Goal: Information Seeking & Learning: Get advice/opinions

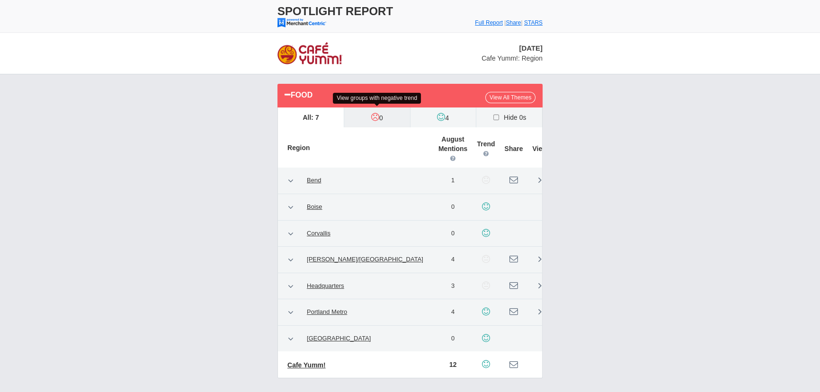
click at [382, 118] on label "0" at bounding box center [377, 117] width 66 height 20
click at [0, 0] on input "0" at bounding box center [0, 0] width 0 height 0
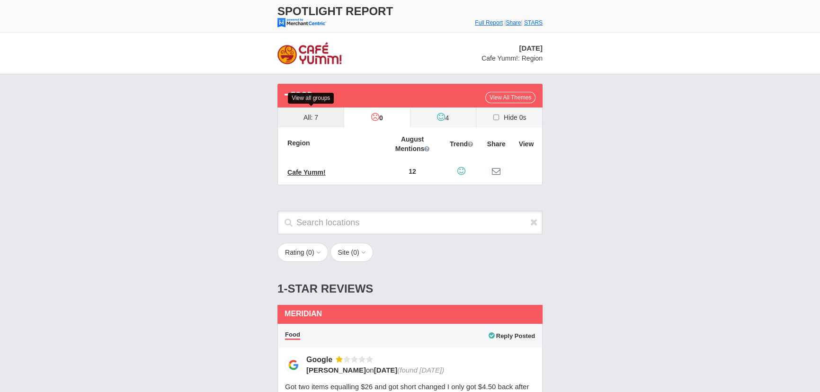
click at [329, 118] on label "All: 7" at bounding box center [311, 117] width 66 height 20
click at [0, 0] on input "All: 7" at bounding box center [0, 0] width 0 height 0
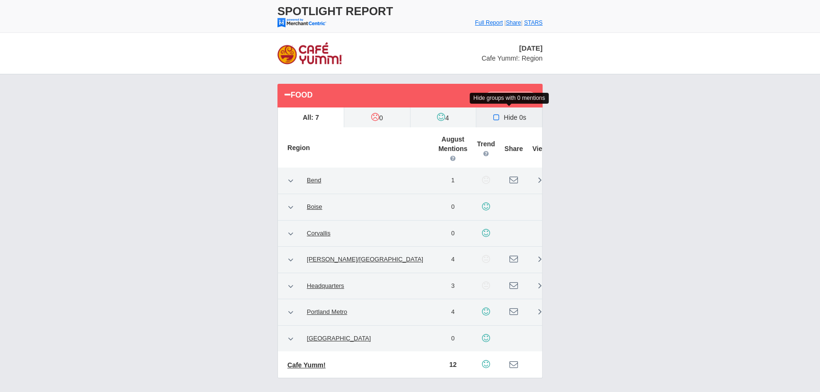
click at [513, 117] on label "Hide 0s" at bounding box center [509, 117] width 66 height 20
click at [0, 0] on input "Hide 0s" at bounding box center [0, 0] width 0 height 0
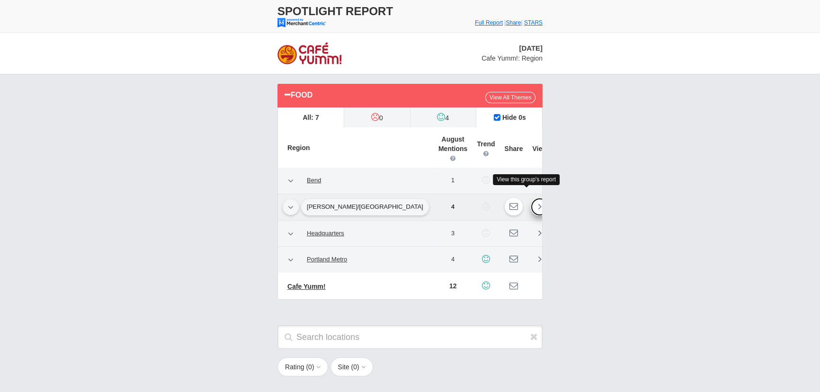
click at [538, 202] on icon at bounding box center [539, 206] width 3 height 9
click at [530, 250] on link at bounding box center [539, 259] width 18 height 18
click at [530, 251] on link at bounding box center [539, 259] width 18 height 18
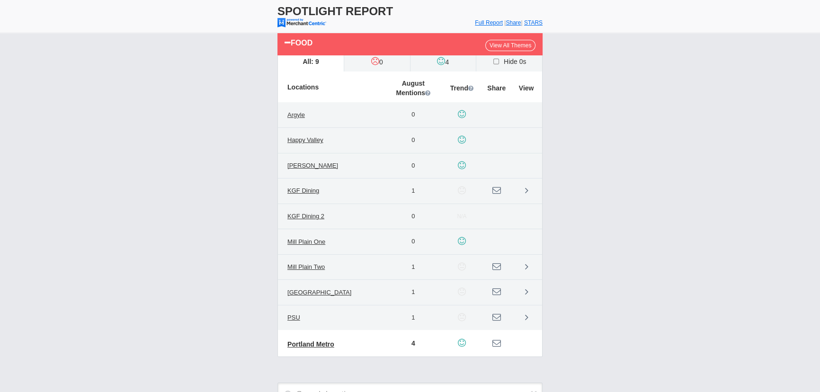
scroll to position [43, 0]
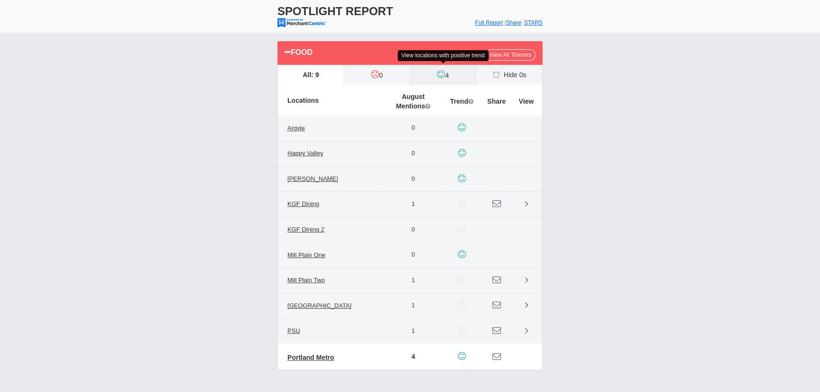
click at [446, 76] on label "4" at bounding box center [443, 75] width 66 height 20
click at [0, 0] on input "4" at bounding box center [0, 0] width 0 height 0
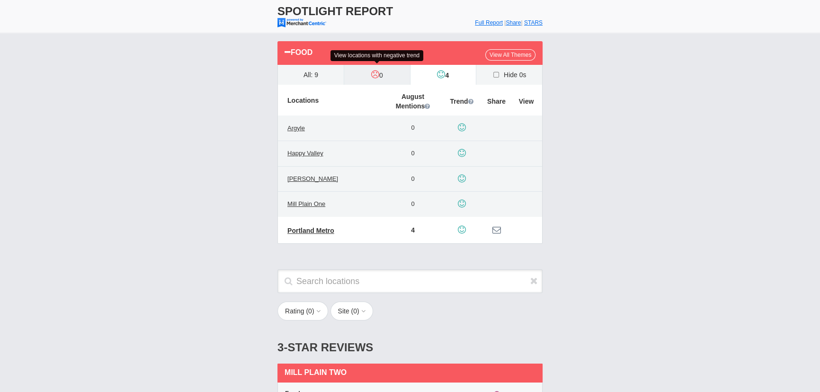
click at [378, 78] on icon at bounding box center [375, 74] width 8 height 9
click at [0, 0] on input "0" at bounding box center [0, 0] width 0 height 0
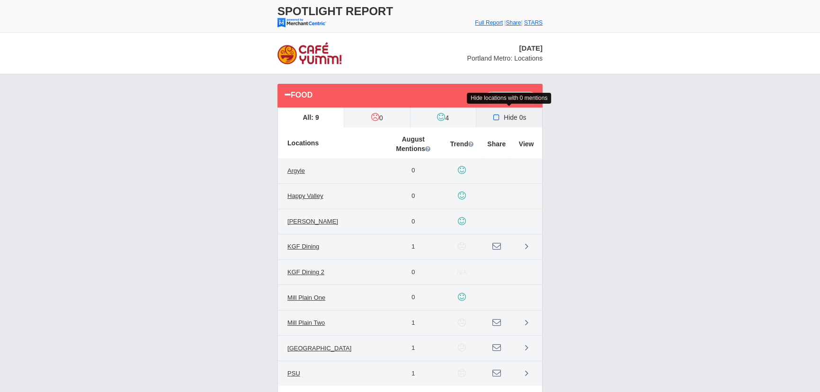
click at [499, 115] on icon at bounding box center [497, 118] width 10 height 8
click at [0, 0] on input "Hide 0s" at bounding box center [0, 0] width 0 height 0
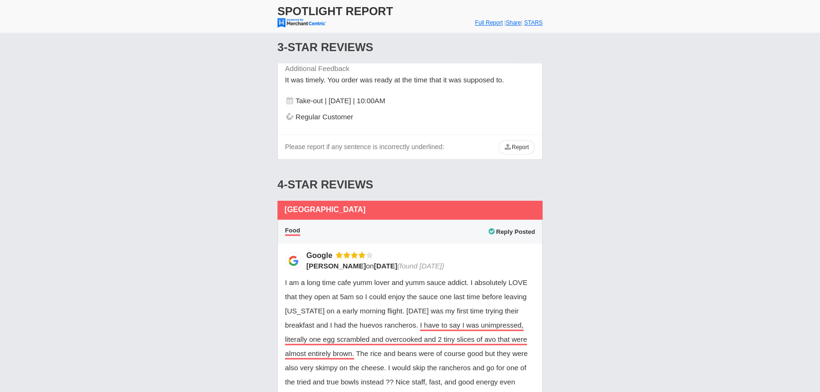
scroll to position [903, 0]
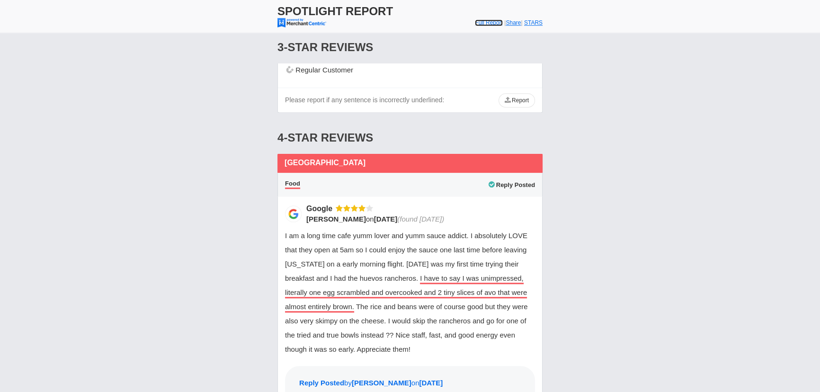
click at [475, 21] on font "Full Report" at bounding box center [489, 22] width 28 height 7
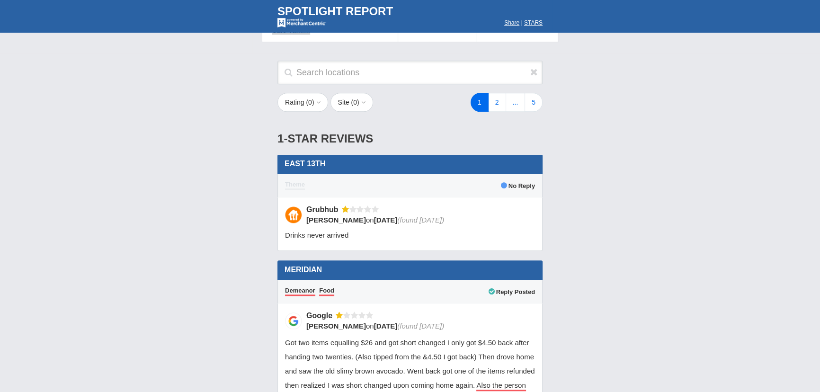
scroll to position [1032, 0]
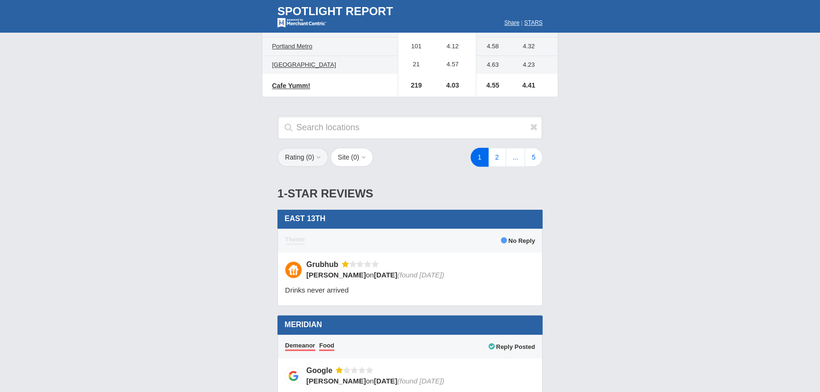
click at [298, 150] on button "Rating ( 0 )" at bounding box center [302, 157] width 51 height 19
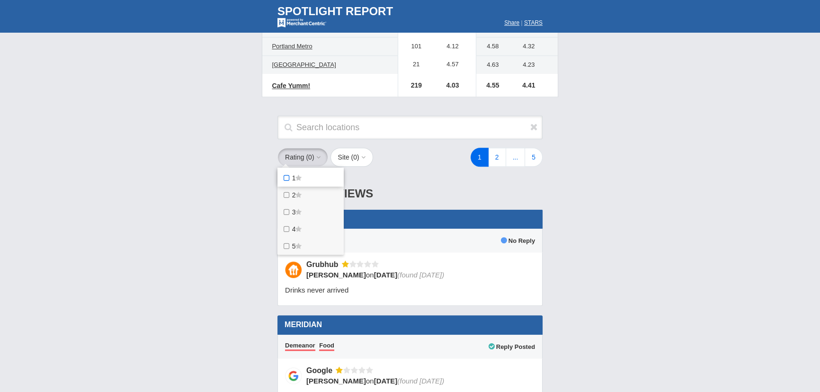
click at [300, 175] on icon at bounding box center [298, 178] width 6 height 7
click at [0, 0] on star "1" at bounding box center [0, 0] width 0 height 0
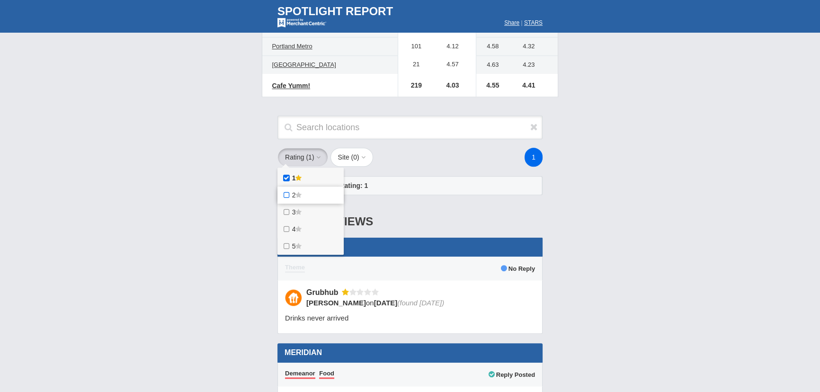
click at [291, 187] on label "2" at bounding box center [310, 194] width 66 height 17
click at [0, 0] on star "2" at bounding box center [0, 0] width 0 height 0
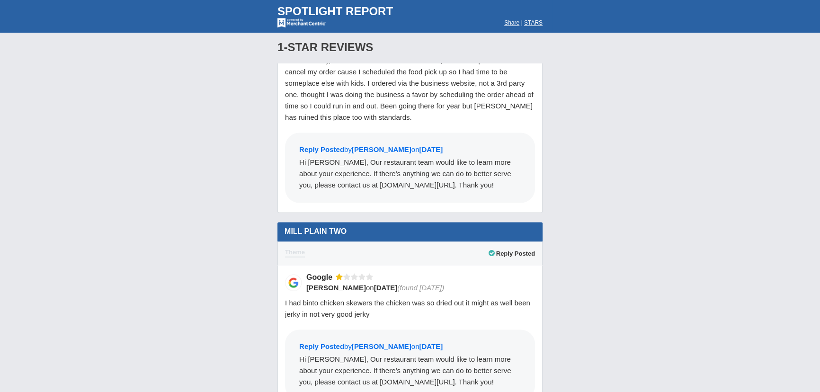
scroll to position [6366, 0]
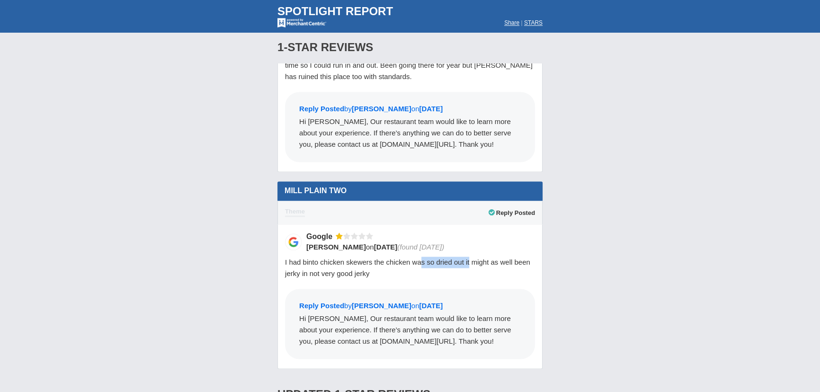
drag, startPoint x: 420, startPoint y: 217, endPoint x: 469, endPoint y: 217, distance: 48.7
click at [469, 258] on span "I had binto chicken skewers the chicken was so dried out it might as well been …" at bounding box center [407, 267] width 245 height 19
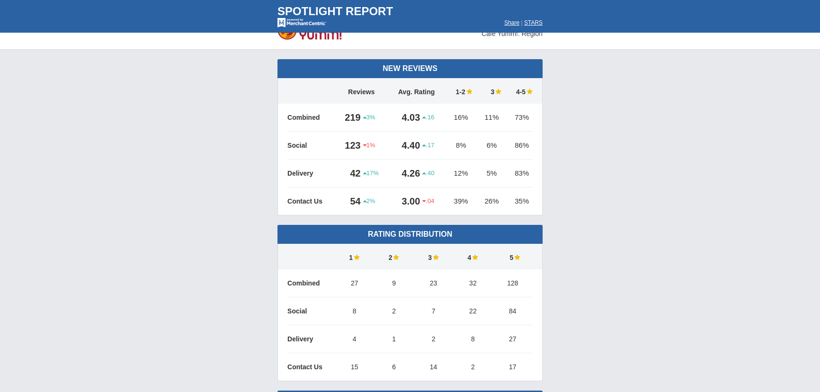
scroll to position [0, 0]
